Goal: Use online tool/utility: Utilize a website feature to perform a specific function

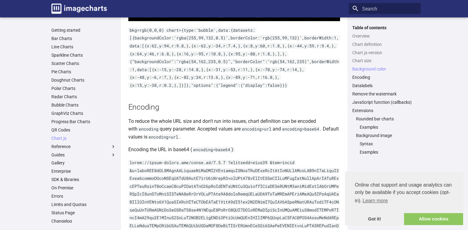
scroll to position [1446, 0]
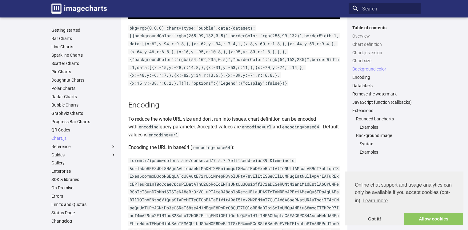
click at [178, 70] on code "bkg=rgb(0,0,0) chart={type:'bubble',data:{datasets:[{backgroundColor:'rgba(255,…" at bounding box center [234, 55] width 212 height 61
click at [371, 222] on link "Got it!" at bounding box center [374, 219] width 59 height 12
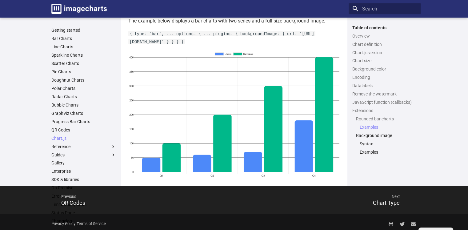
scroll to position [2924, 0]
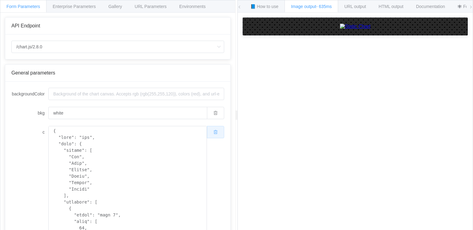
click at [211, 134] on button "button" at bounding box center [215, 132] width 17 height 12
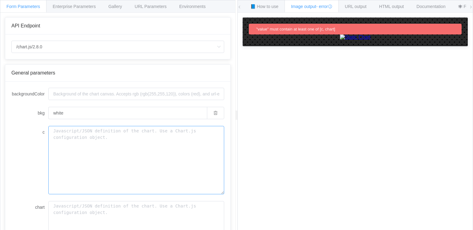
click at [201, 131] on textarea "c" at bounding box center [136, 160] width 176 height 68
